Goal: Navigation & Orientation: Find specific page/section

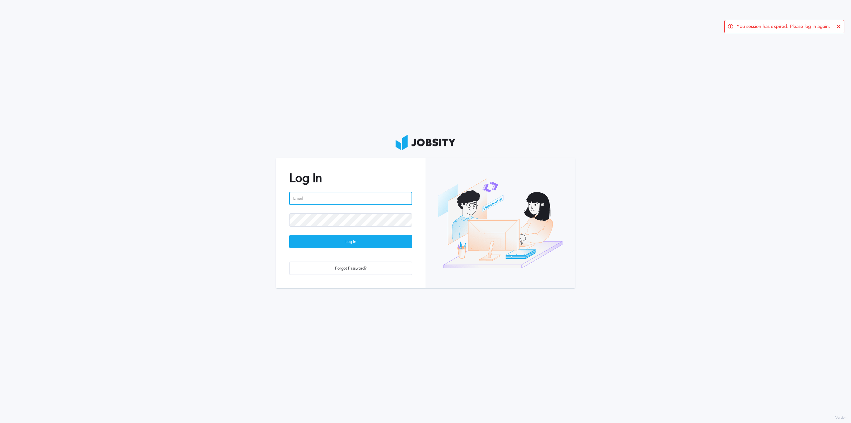
type input "[EMAIL_ADDRESS][DOMAIN_NAME]"
click at [336, 247] on div "Log In" at bounding box center [351, 241] width 122 height 13
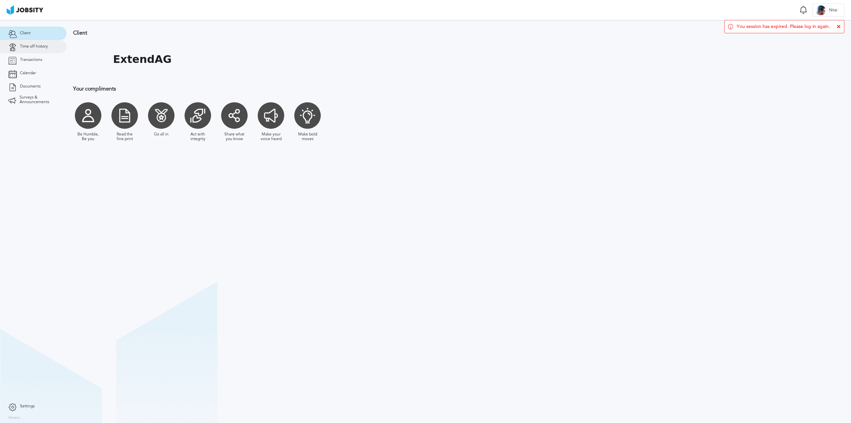
click at [36, 42] on link "Time off history" at bounding box center [33, 46] width 67 height 13
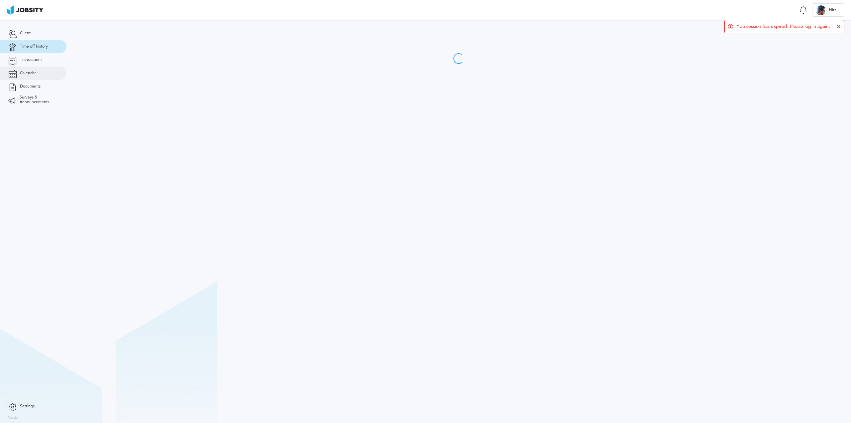
click at [30, 69] on link "Calendar" at bounding box center [33, 73] width 67 height 13
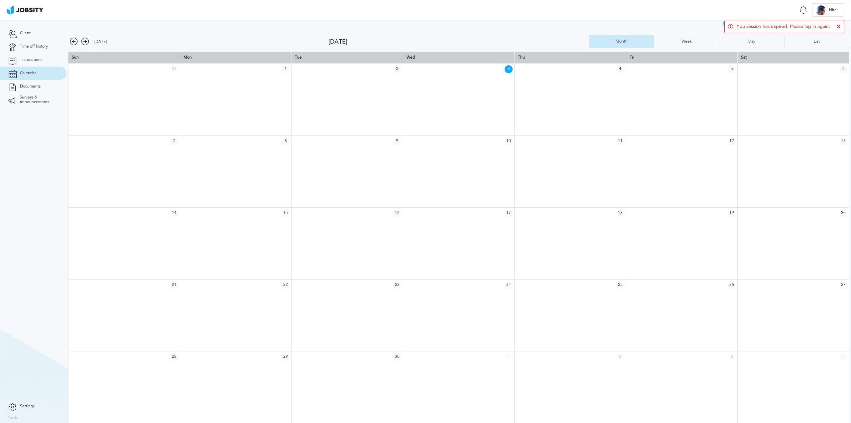
scroll to position [9, 0]
click at [85, 38] on icon at bounding box center [85, 41] width 8 height 8
click at [73, 42] on icon at bounding box center [74, 41] width 8 height 8
